Goal: Task Accomplishment & Management: Use online tool/utility

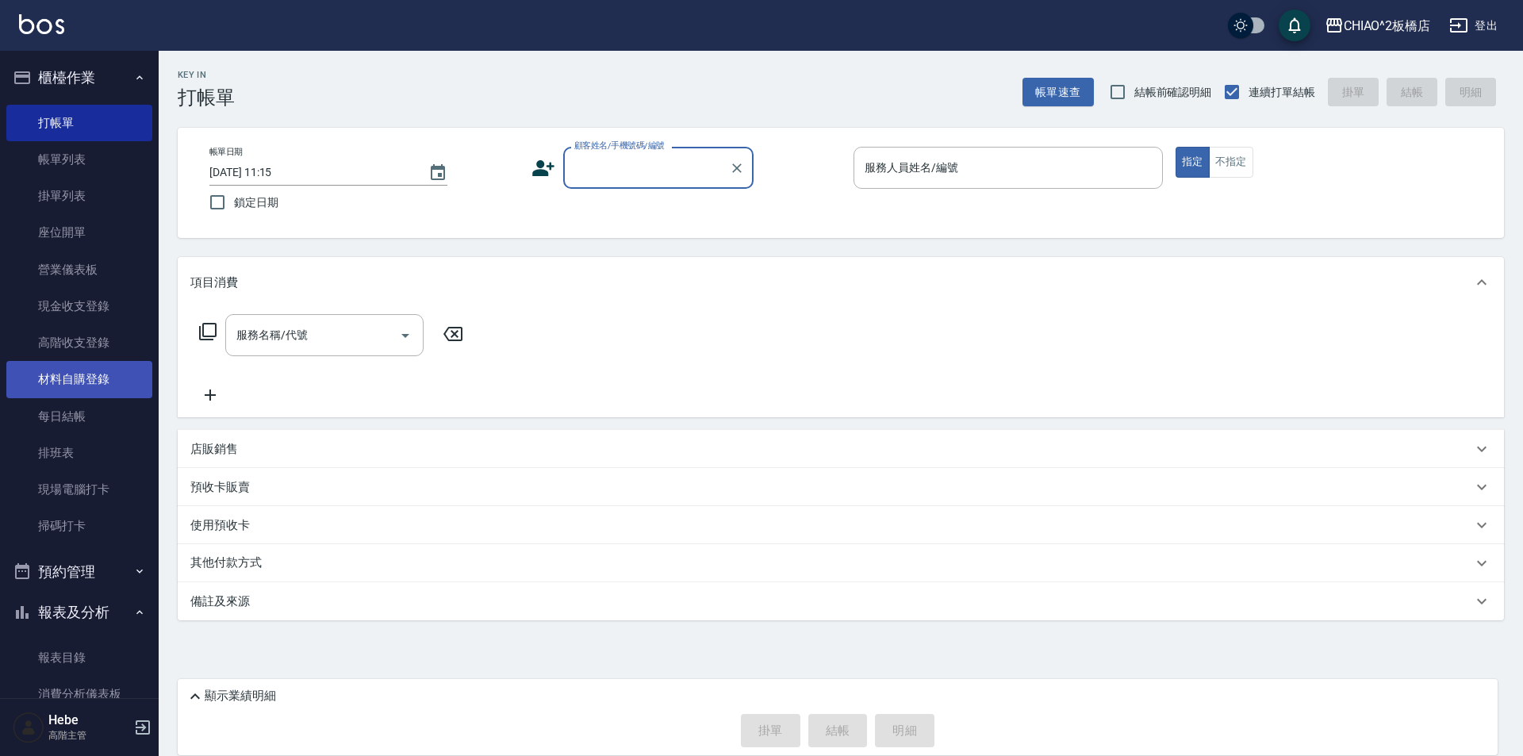
click at [97, 368] on link "材料自購登錄" at bounding box center [79, 379] width 146 height 36
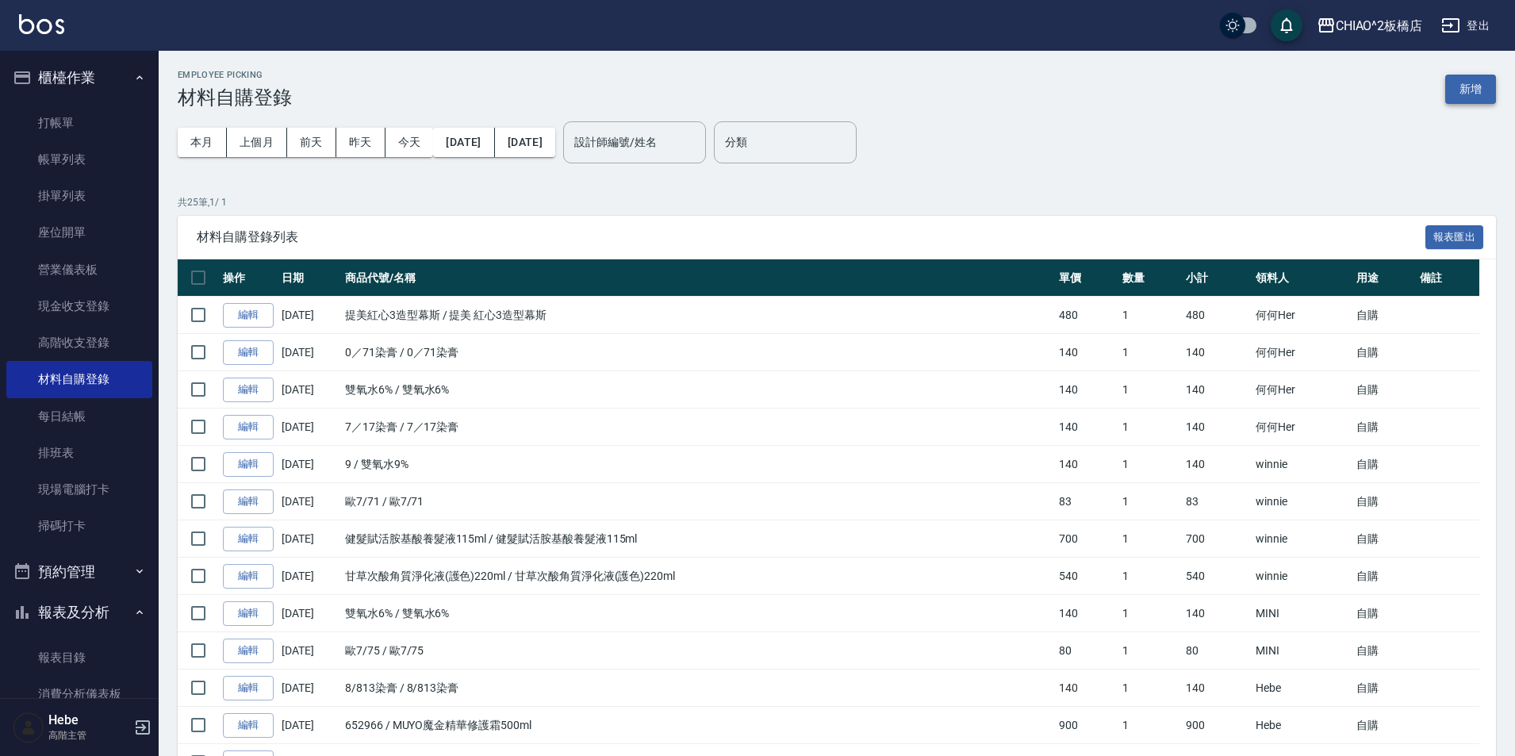
click at [1475, 87] on button "新增" at bounding box center [1470, 89] width 51 height 29
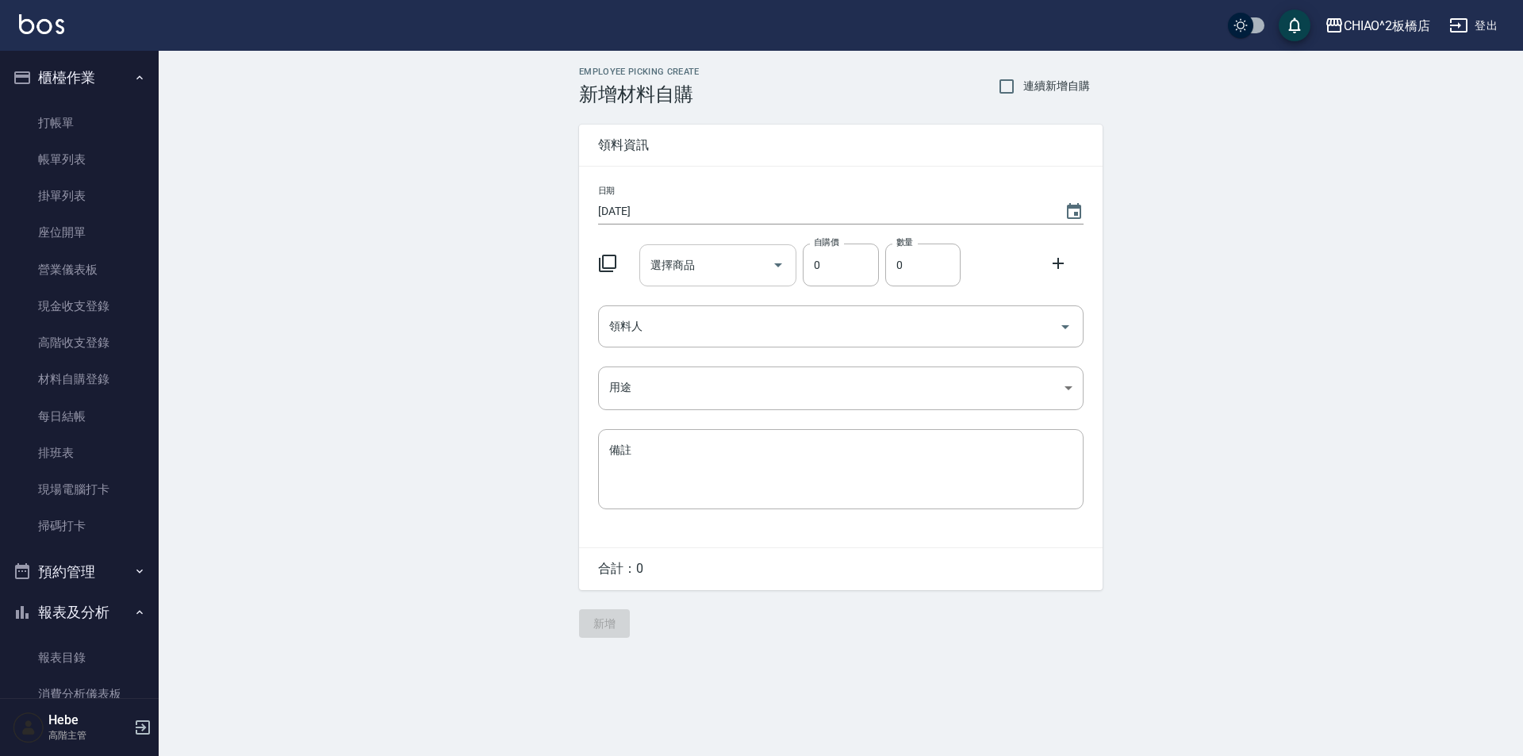
click at [669, 266] on div "選擇商品 選擇商品" at bounding box center [718, 265] width 158 height 42
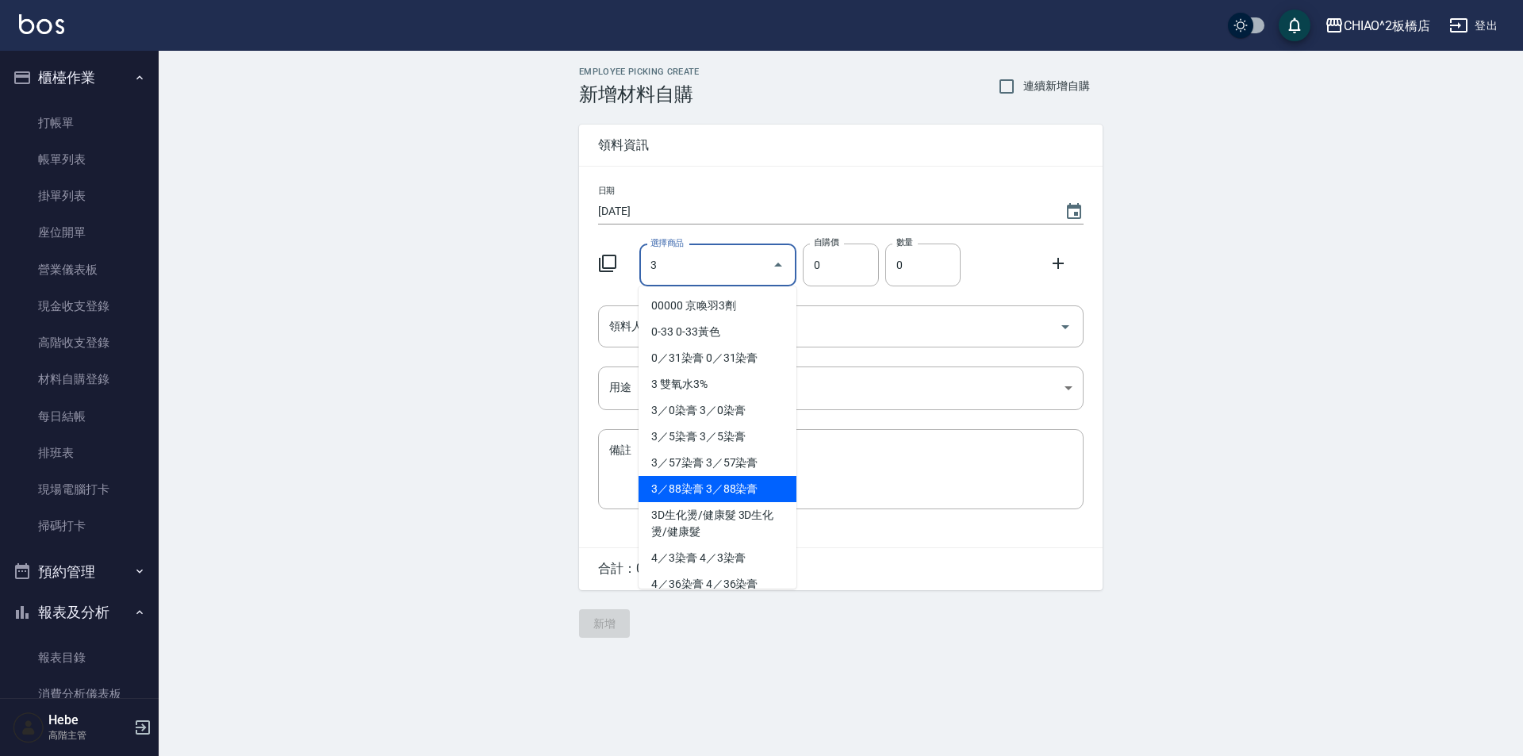
click at [689, 486] on li "3／88染膏 3／88染膏" at bounding box center [718, 489] width 158 height 26
type input "3／88染膏"
type input "140"
type input "1"
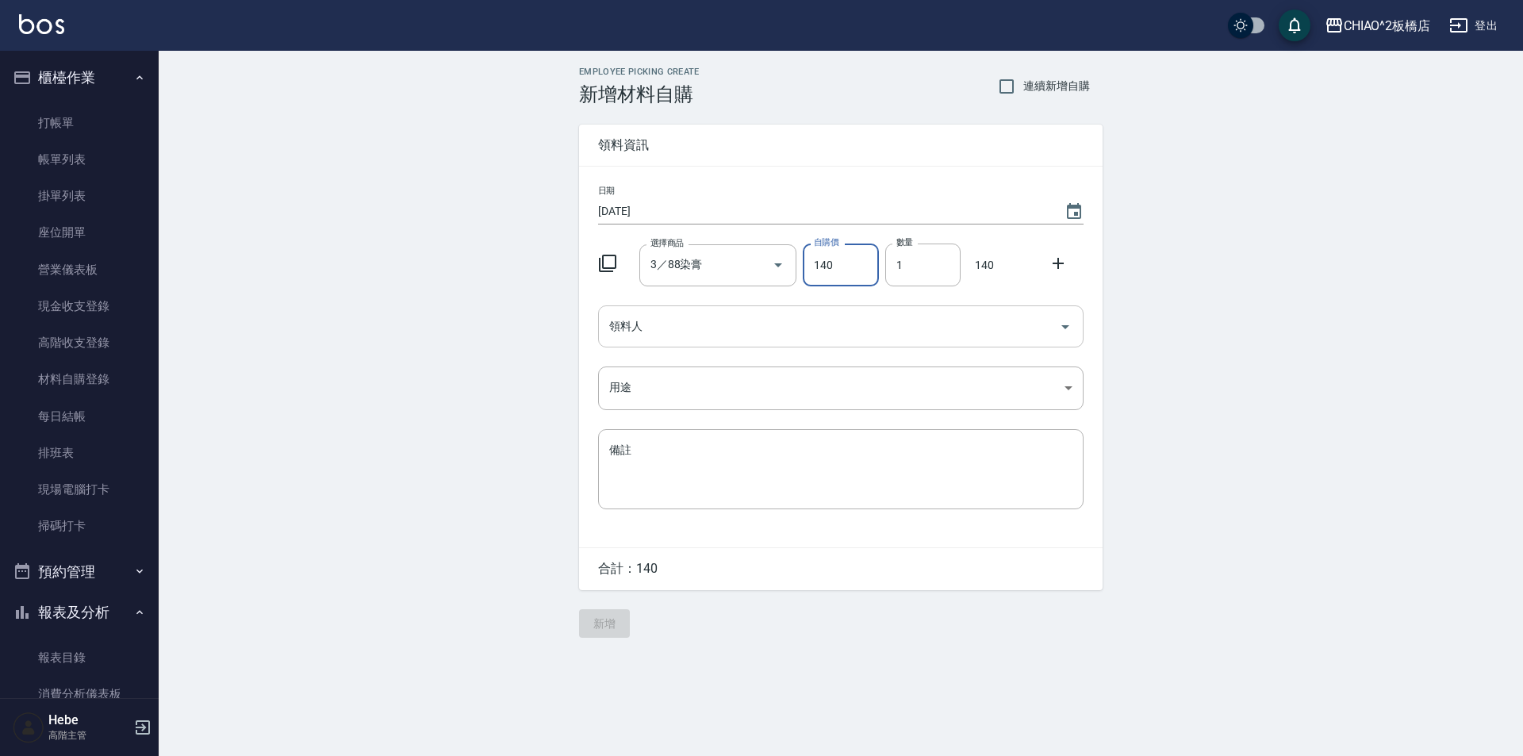
click at [708, 320] on input "領料人" at bounding box center [828, 327] width 447 height 28
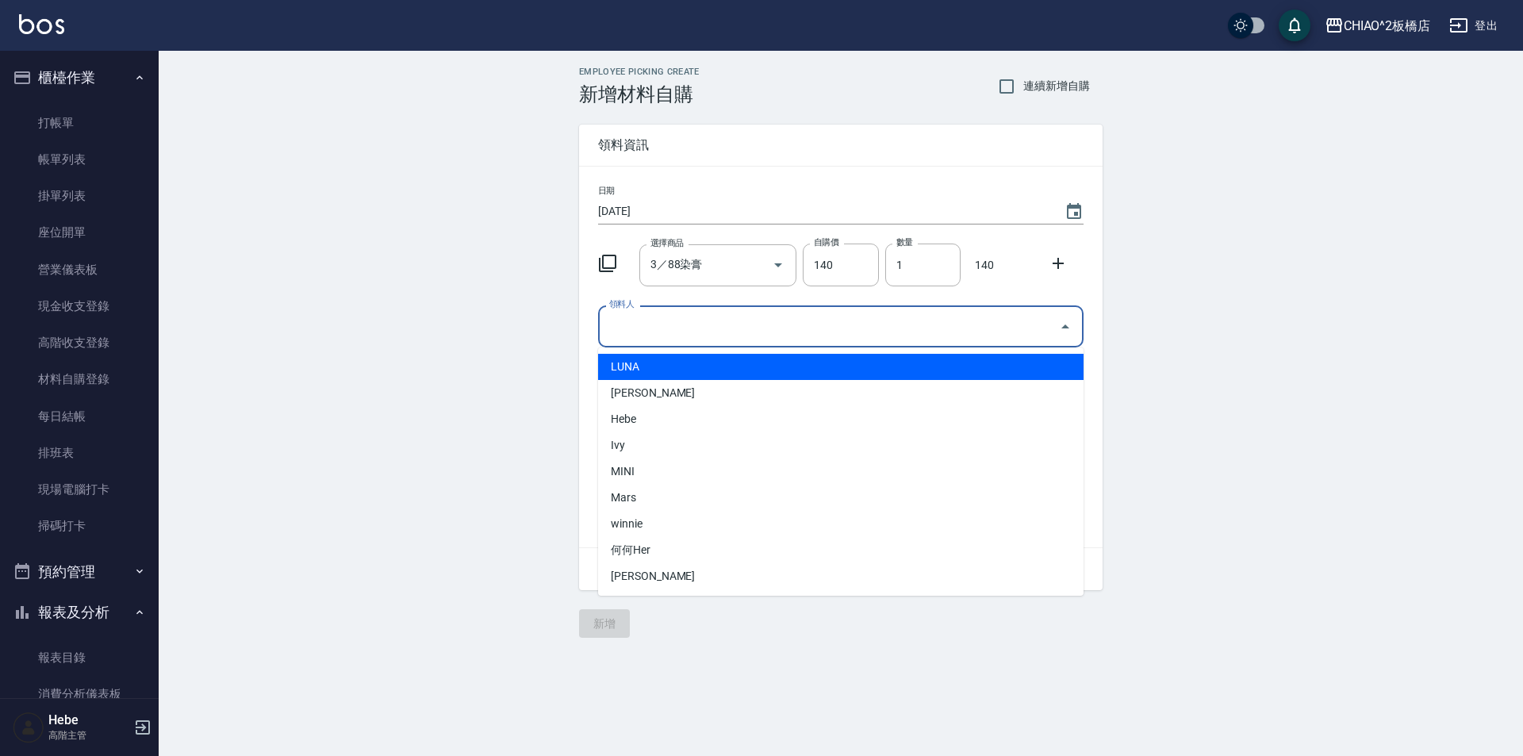
click at [635, 370] on li "LUNA" at bounding box center [841, 367] width 486 height 26
type input "LUNA"
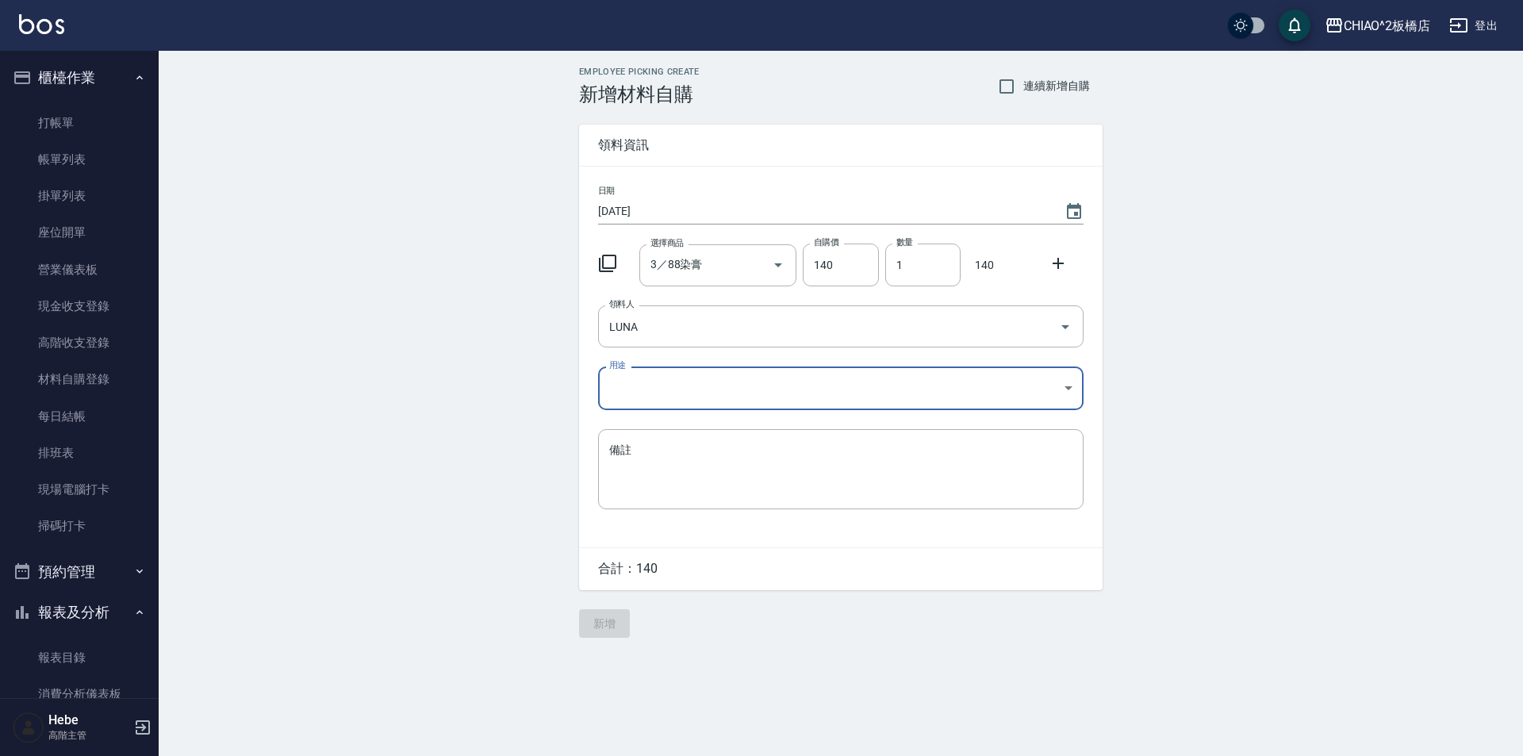
click at [628, 389] on body "CHIAO^2板橋店 登出 櫃檯作業 打帳單 帳單列表 掛單列表 座位開單 營業儀表板 現金收支登錄 高階收支登錄 材料自購登錄 每日結帳 排班表 現場電腦打…" at bounding box center [761, 378] width 1523 height 756
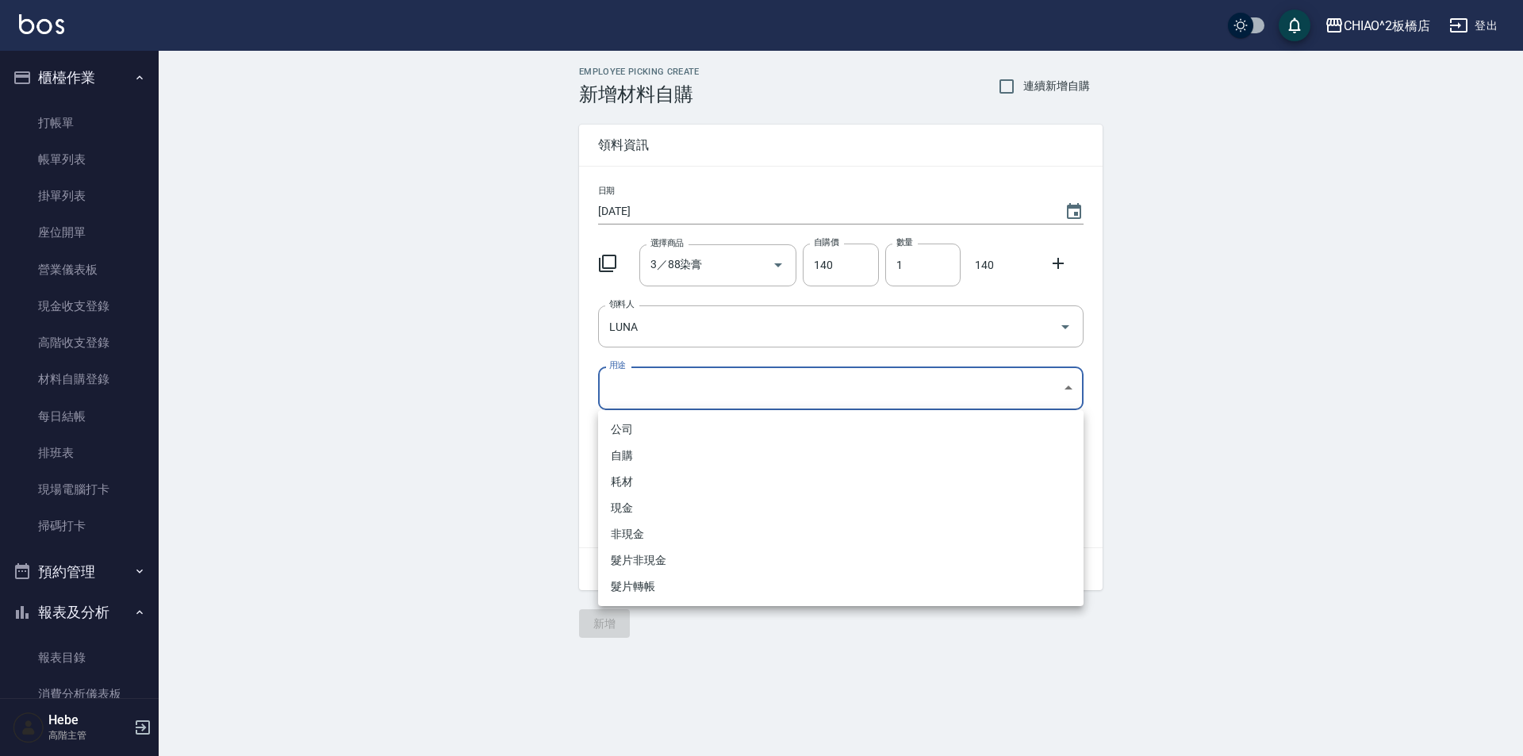
click at [632, 455] on li "自購" at bounding box center [841, 456] width 486 height 26
type input "自購"
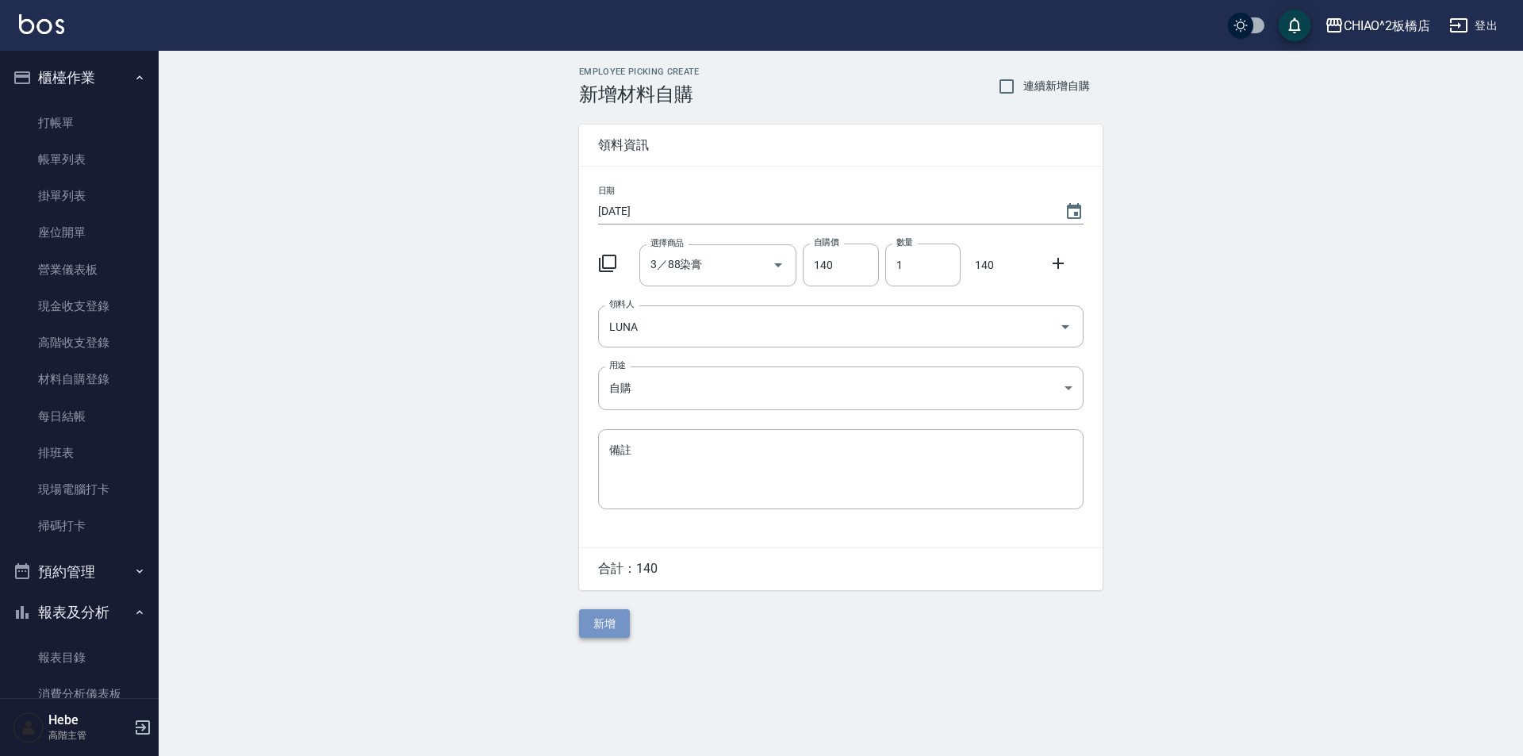
click at [602, 627] on button "新增" at bounding box center [604, 623] width 51 height 29
